Goal: Navigation & Orientation: Find specific page/section

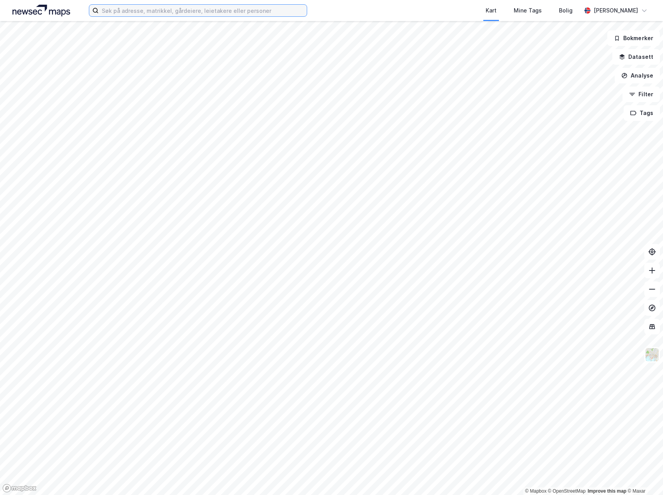
click at [158, 9] on input at bounding box center [203, 11] width 208 height 12
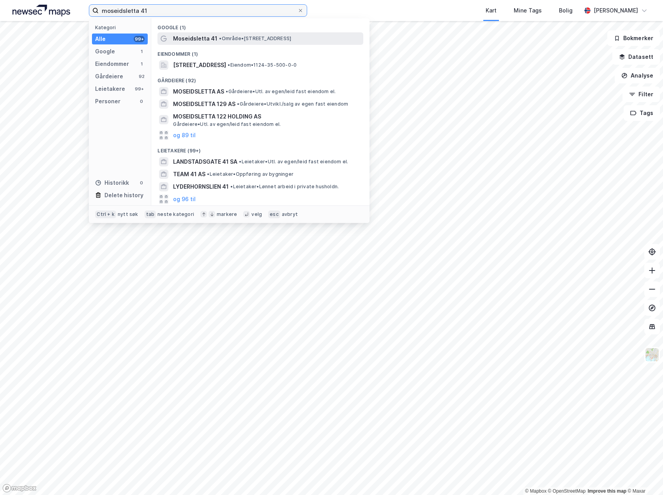
type input "moseidsletta 41"
click at [219, 36] on span "•" at bounding box center [220, 38] width 2 height 6
